Goal: Task Accomplishment & Management: Manage account settings

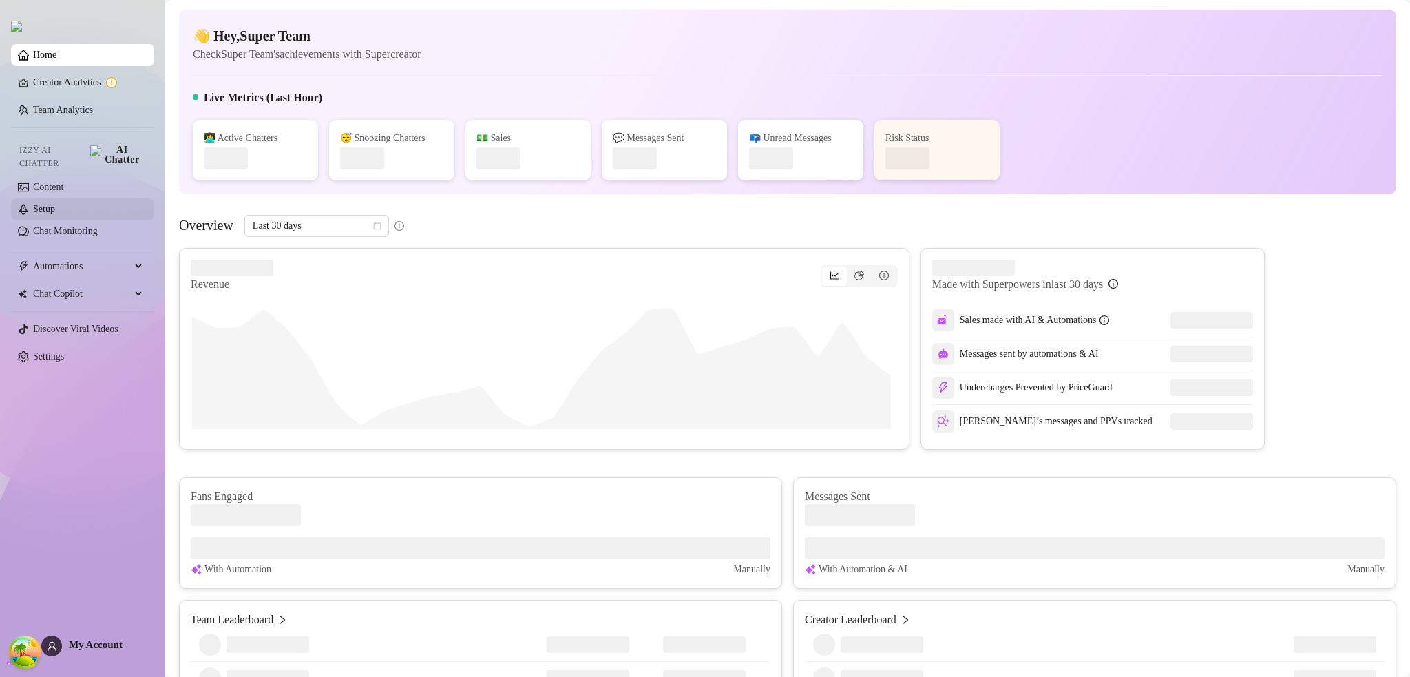
click at [43, 204] on link "Setup" at bounding box center [44, 209] width 22 height 10
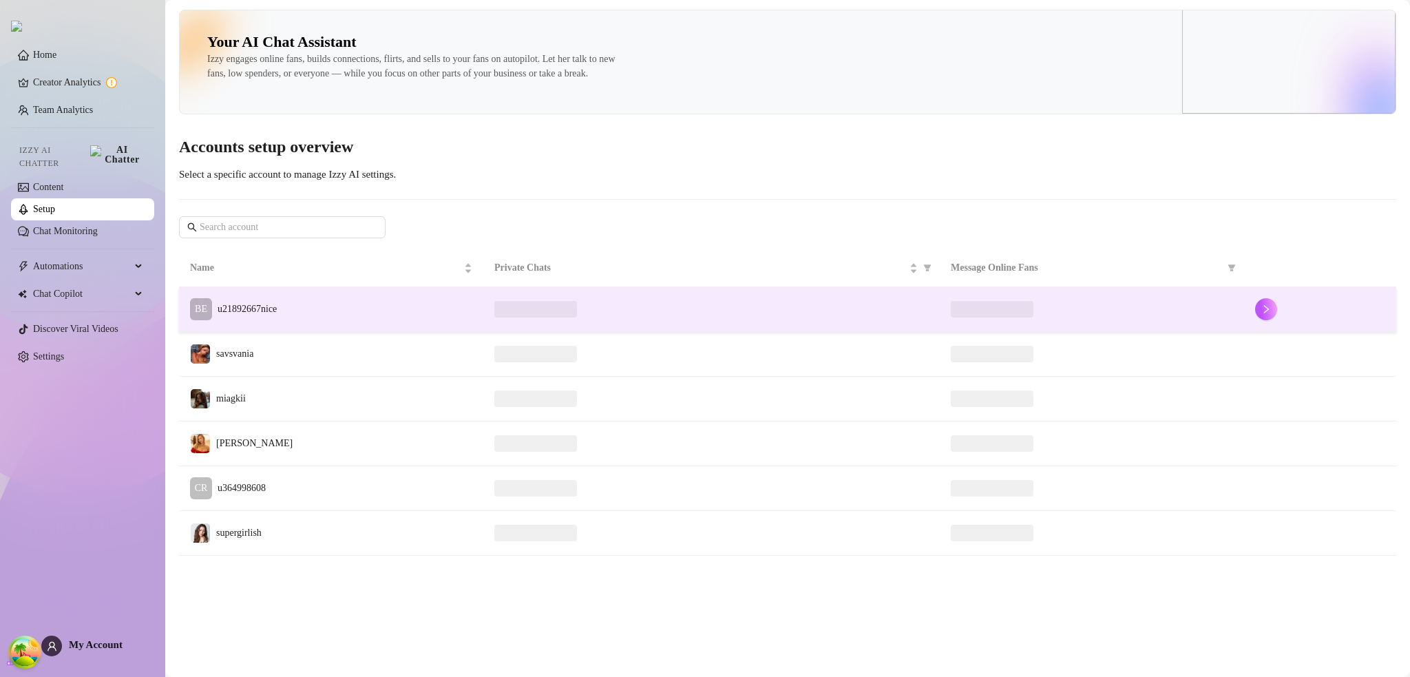
click at [371, 332] on td "BE u21892667nice" at bounding box center [331, 309] width 304 height 45
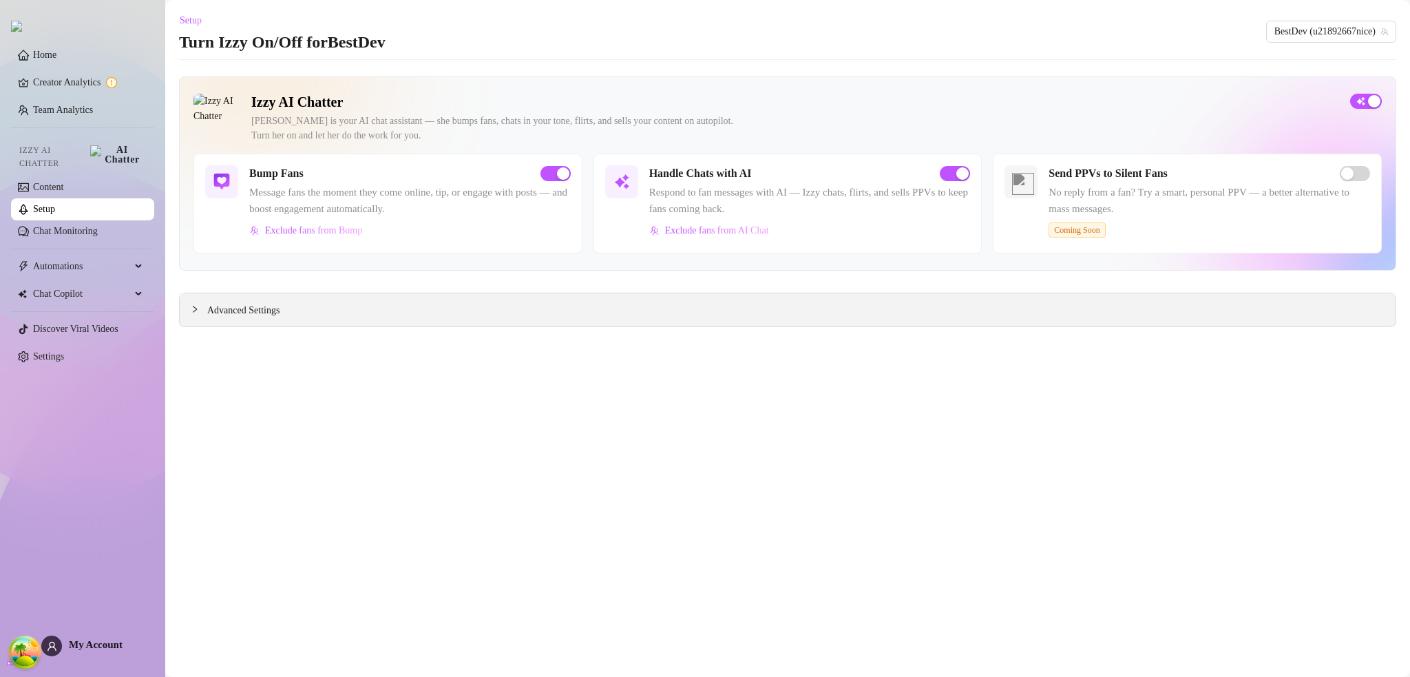
click at [286, 321] on div "Advanced Settings" at bounding box center [788, 309] width 1216 height 33
click at [267, 319] on div "Advanced Settings" at bounding box center [788, 309] width 1216 height 33
click at [269, 312] on span "Advanced Settings" at bounding box center [243, 310] width 72 height 15
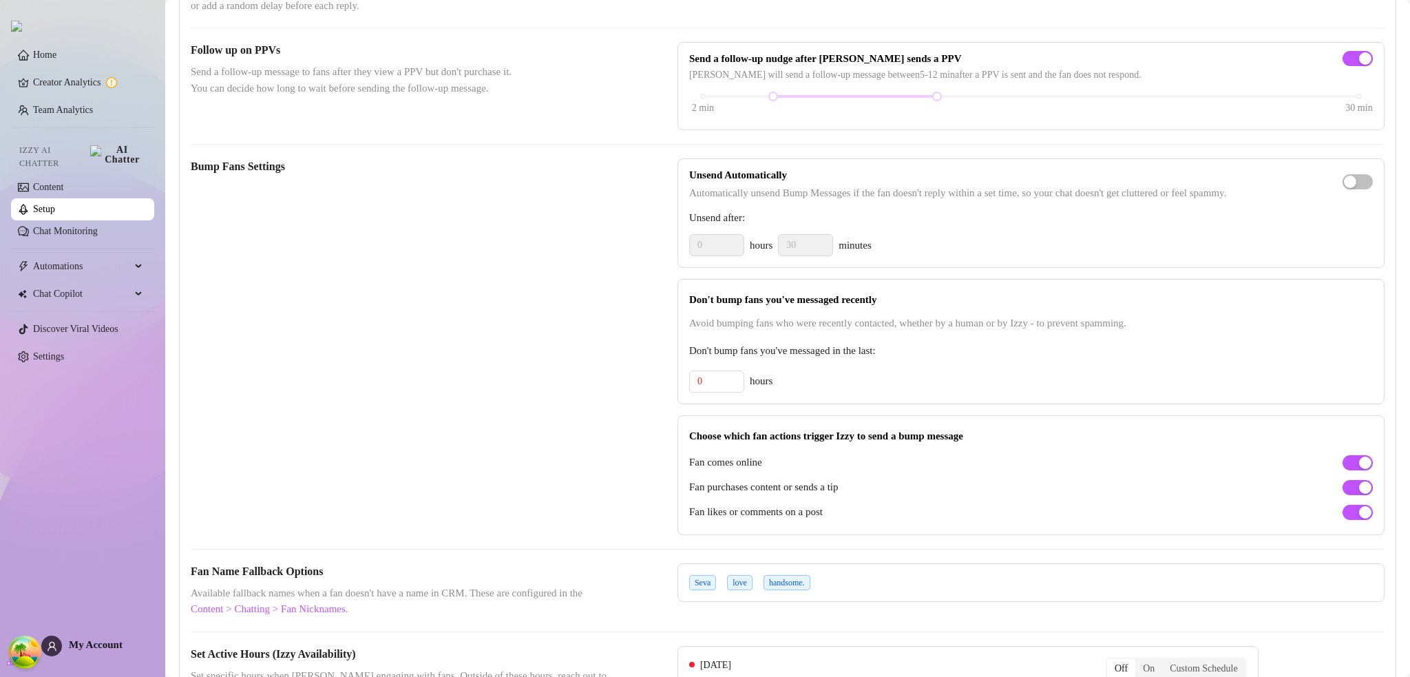
scroll to position [551, 0]
